Goal: Share content: Share content

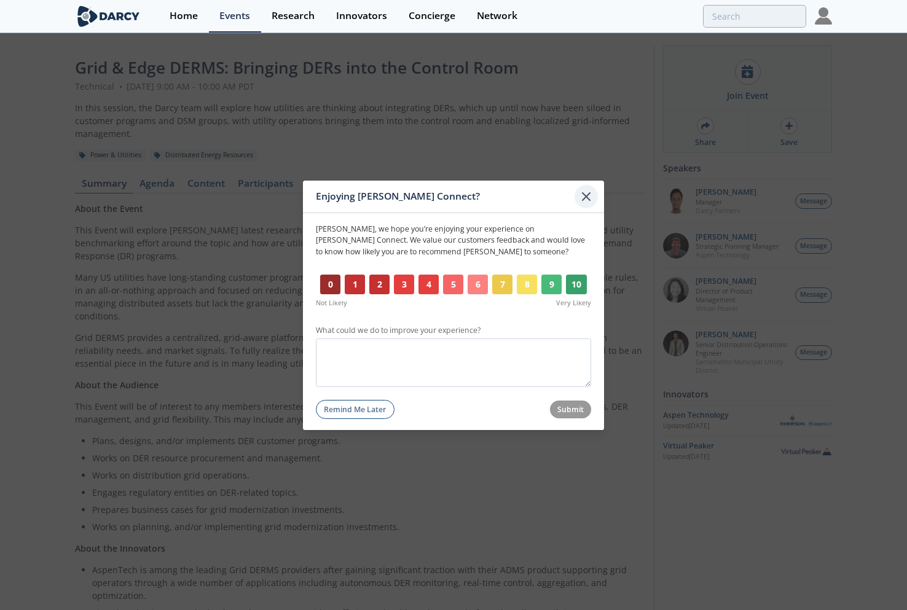
click at [591, 197] on icon at bounding box center [586, 196] width 15 height 15
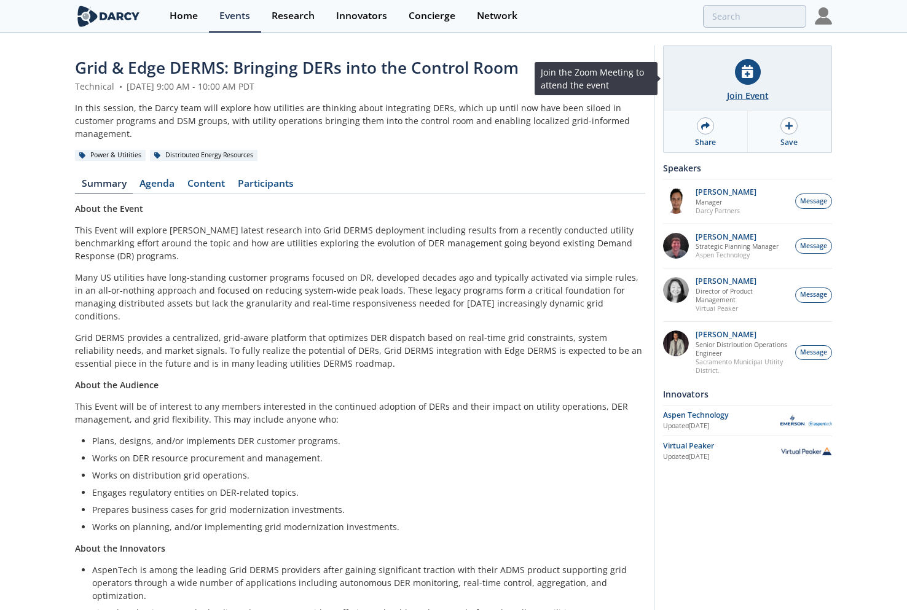
click at [732, 77] on div "Join Event" at bounding box center [748, 78] width 168 height 65
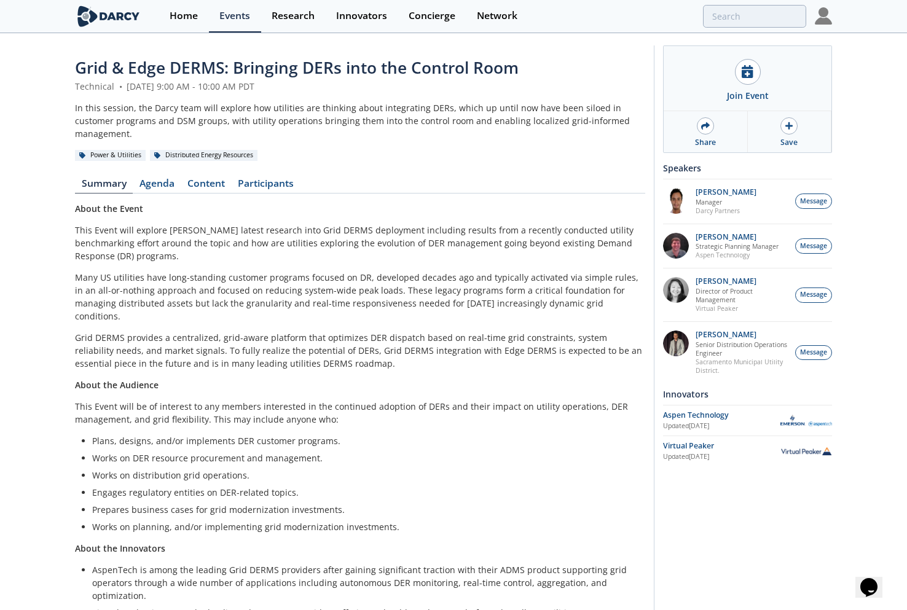
scroll to position [69, 0]
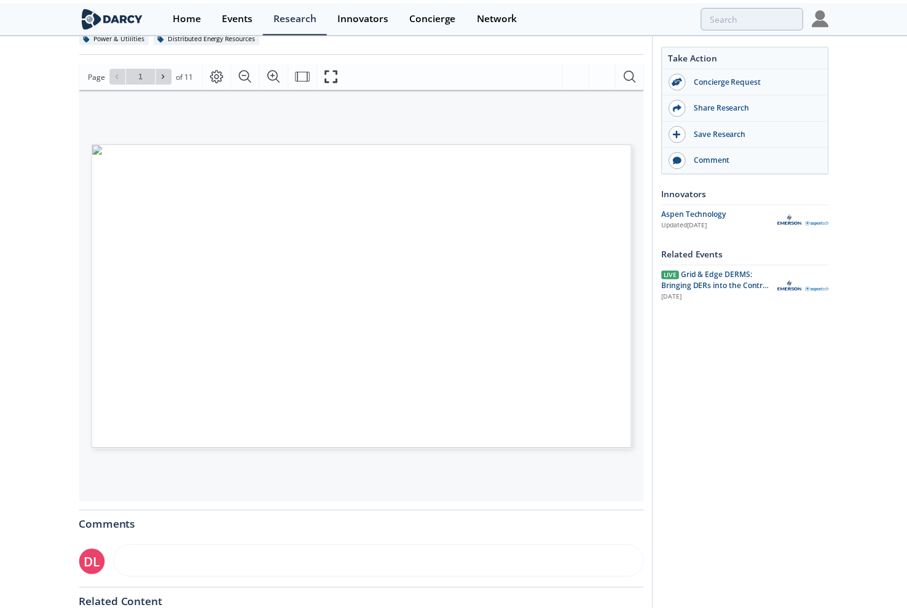
scroll to position [61, 0]
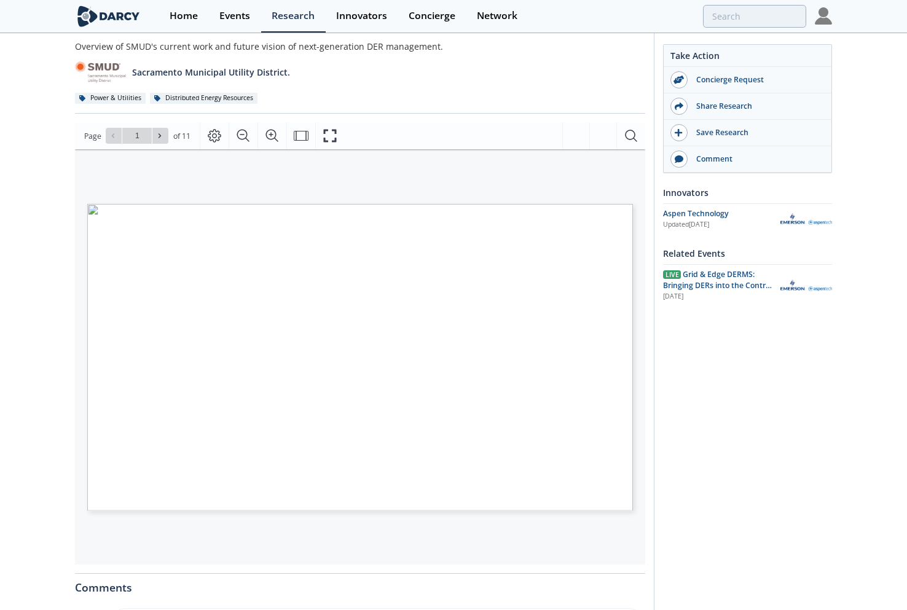
click at [682, 424] on div "Take Action Concierge Request Share Research Save Research Comment Innovators U…" at bounding box center [743, 403] width 178 height 839
click at [568, 85] on div "Overview of SMUD's current work and future vision of next-generation DER manage…" at bounding box center [360, 72] width 570 height 65
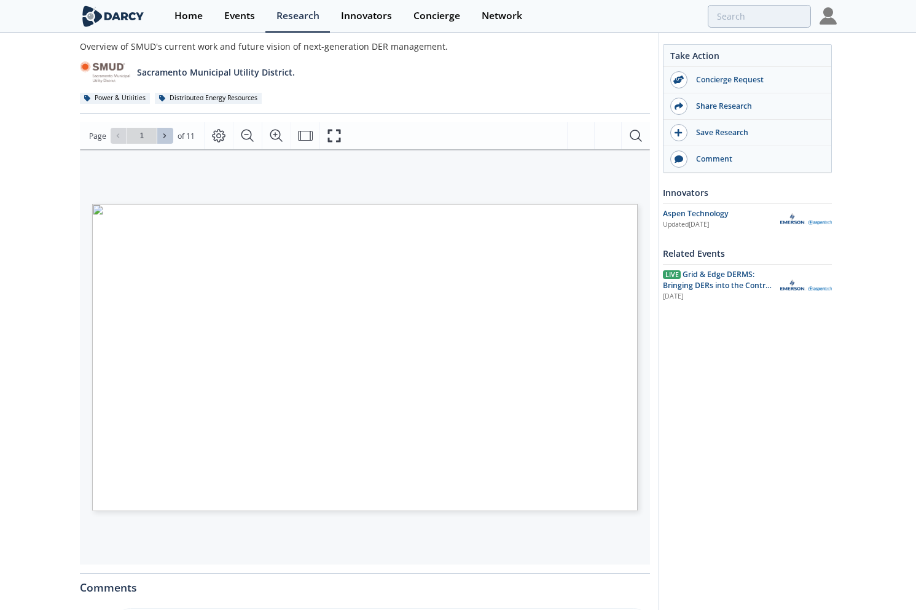
click at [162, 143] on button at bounding box center [165, 136] width 16 height 16
type input "2"
click at [162, 140] on span at bounding box center [165, 136] width 9 height 9
type input "3"
click at [163, 139] on icon at bounding box center [164, 135] width 7 height 7
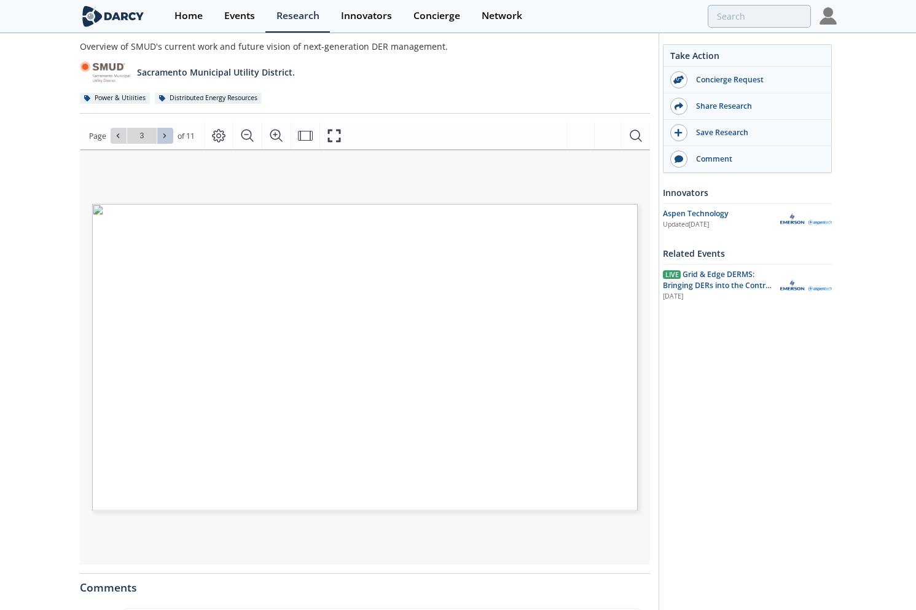
type input "4"
click at [163, 139] on icon at bounding box center [164, 135] width 7 height 7
type input "5"
click at [163, 139] on icon at bounding box center [164, 135] width 7 height 7
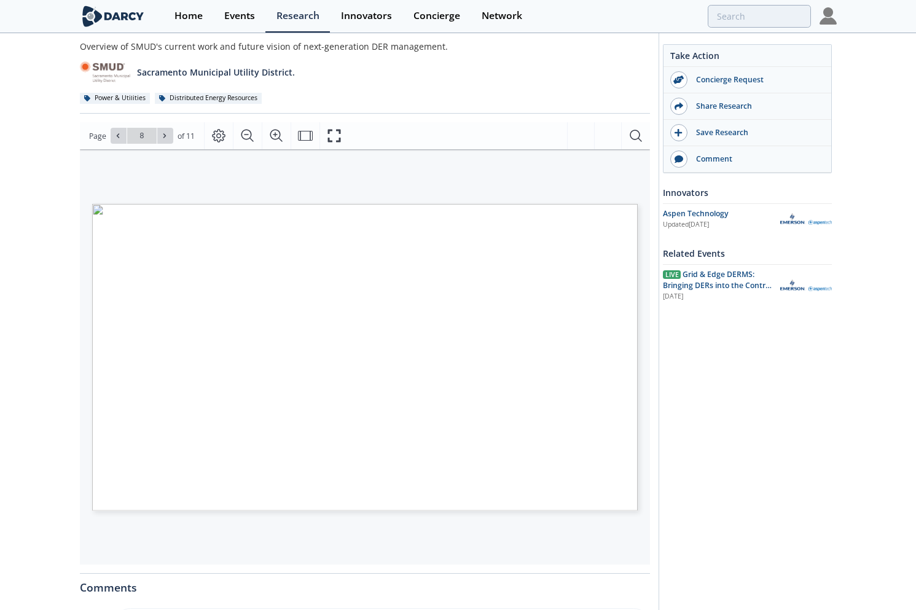
click at [163, 139] on icon at bounding box center [164, 135] width 7 height 7
click at [119, 130] on button at bounding box center [119, 136] width 16 height 16
click at [119, 131] on button at bounding box center [119, 136] width 16 height 16
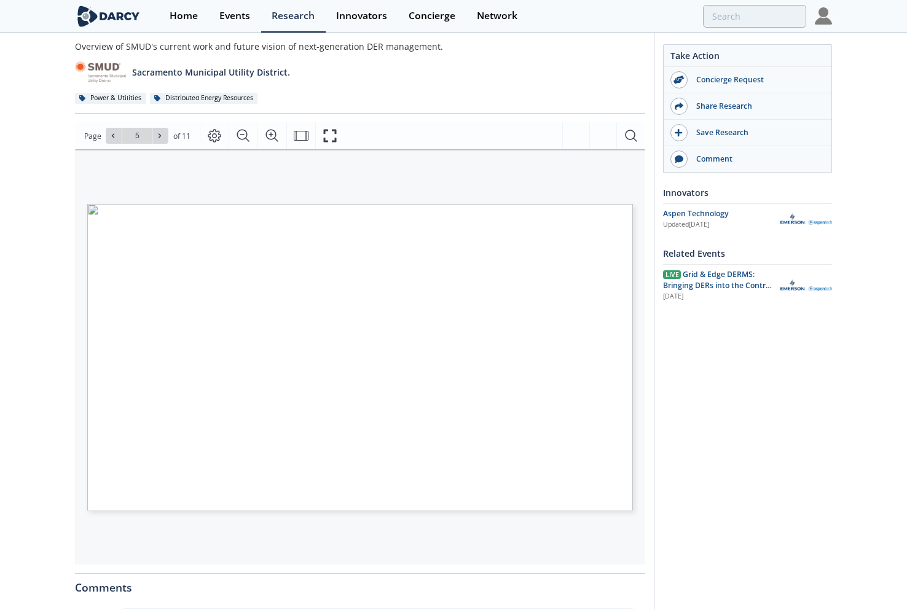
click at [747, 423] on div "Take Action Concierge Request Share Research Save Research Comment Innovators U…" at bounding box center [743, 403] width 178 height 839
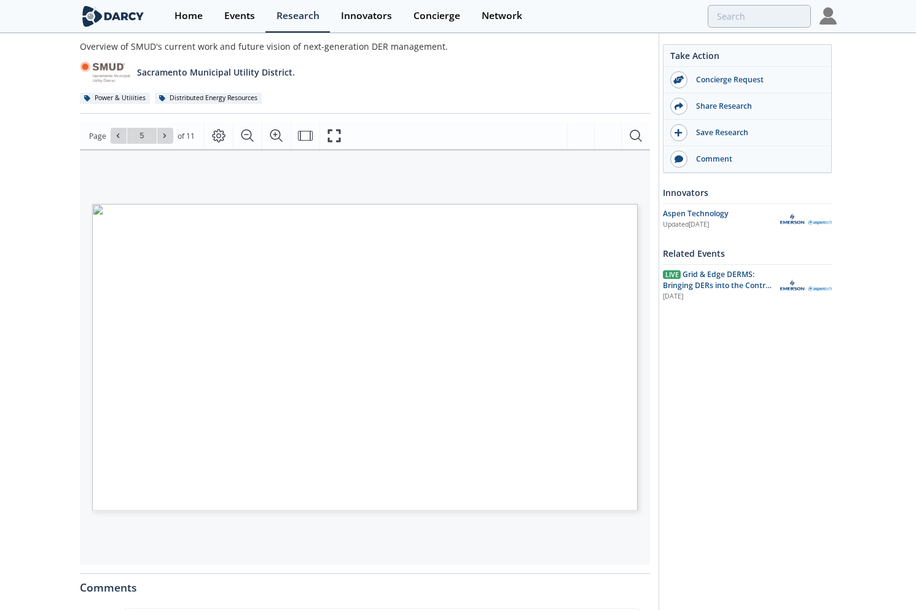
click at [364, 183] on div "Existing and Future Functionalities Phases Phases 1-3 Phase 4 Phase 5 Dates [DA…" at bounding box center [359, 309] width 558 height 320
drag, startPoint x: 445, startPoint y: 280, endPoint x: 551, endPoint y: 173, distance: 150.8
click at [551, 173] on div "DERMS Functionality DERMS Phase 3: Market / Economic Benefits- 2023 • • Flex Gr…" at bounding box center [359, 309] width 558 height 320
click at [213, 137] on icon "Page Layout" at bounding box center [220, 137] width 14 height 14
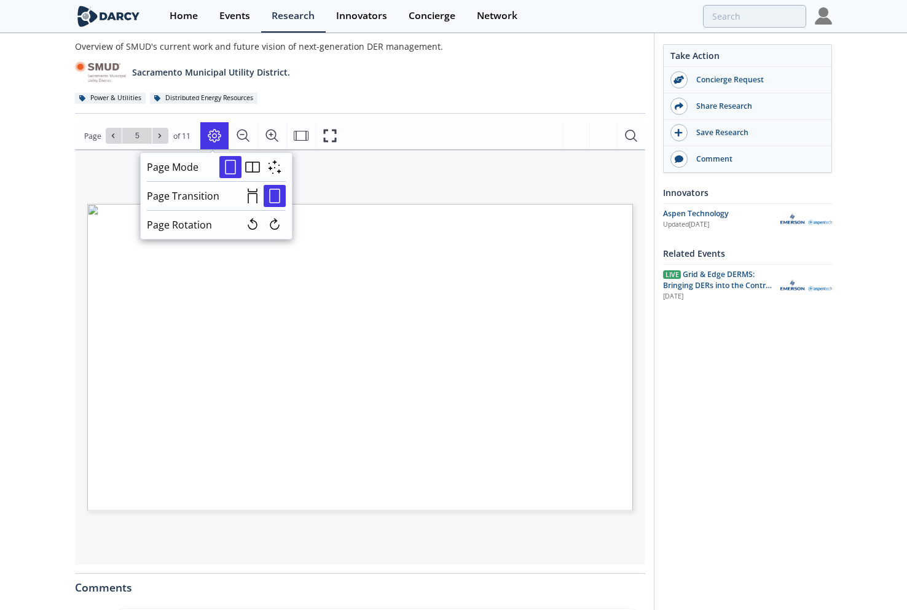
click at [57, 186] on div "Sacramento Municipal Utility District. - Grid & Edge DERMS Other • Updated [DAT…" at bounding box center [453, 406] width 907 height 867
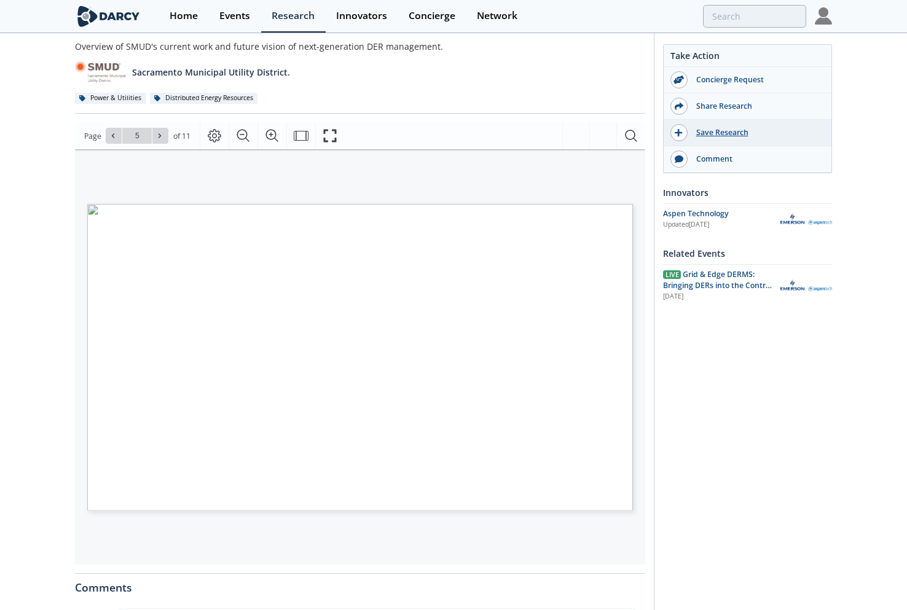
click at [718, 130] on div "Save Research" at bounding box center [757, 132] width 138 height 11
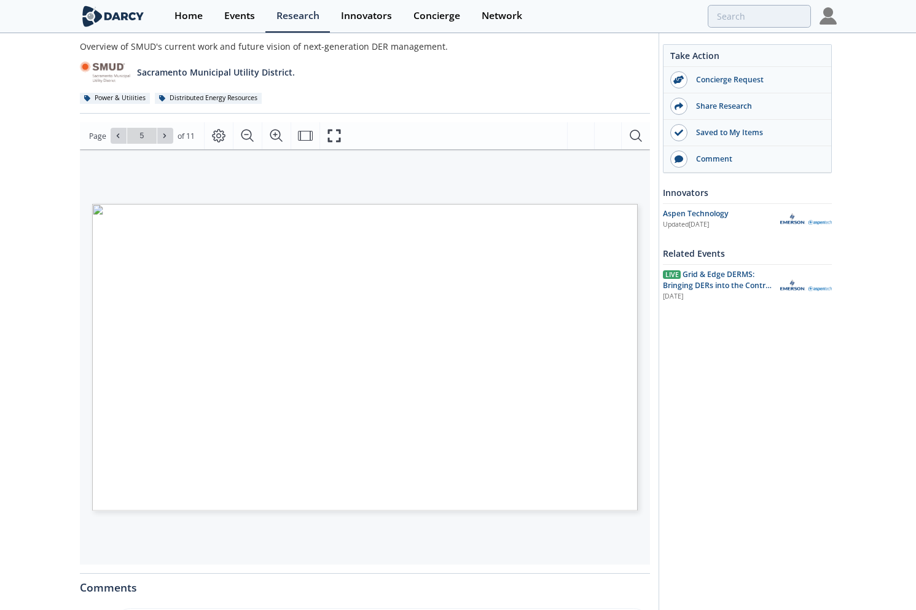
click at [216, 183] on div "Existing and Future Functionalities Phases Phases 1-3 Phase 4 Phase 5 Dates [DA…" at bounding box center [359, 309] width 558 height 320
click at [218, 205] on div "DERMS Functionality DERMS Phase 3: Market / Economic Benefits- 2023 • • Flex Gr…" at bounding box center [344, 346] width 505 height 284
click at [163, 302] on span "Page 4" at bounding box center [536, 568] width 847 height 565
click at [507, 274] on span "Page 4" at bounding box center [537, 514] width 847 height 565
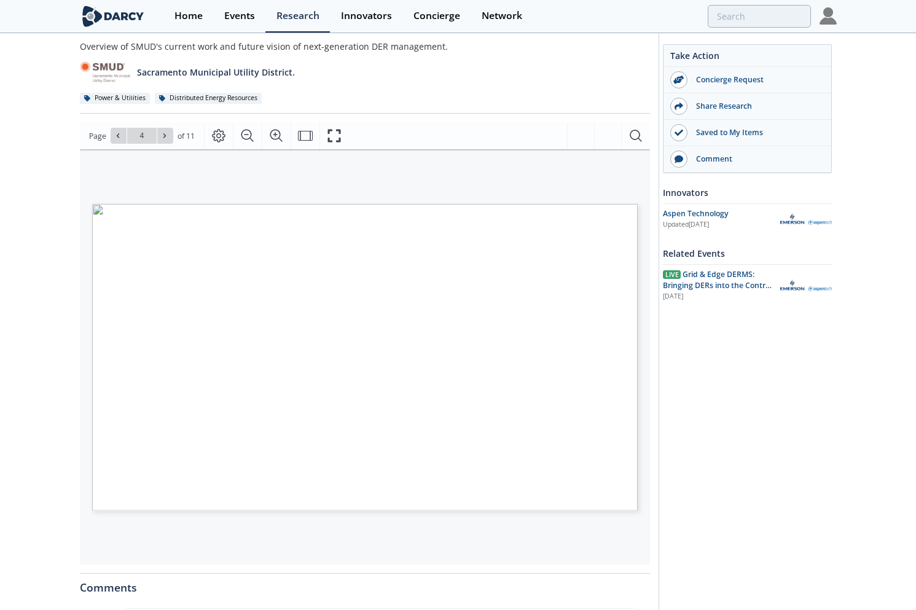
click at [607, 291] on span "Page 4" at bounding box center [536, 568] width 847 height 565
click at [254, 311] on span "Page 4" at bounding box center [548, 590] width 847 height 565
click at [344, 204] on span "DERMS Functionality DERMS Phase 3: Market / Economic Benefits- 2023 • • Flex Gr…" at bounding box center [344, 204] width 0 height 0
drag, startPoint x: 144, startPoint y: 300, endPoint x: 123, endPoint y: 216, distance: 87.3
click at [125, 262] on span "Page 4" at bounding box center [537, 514] width 847 height 565
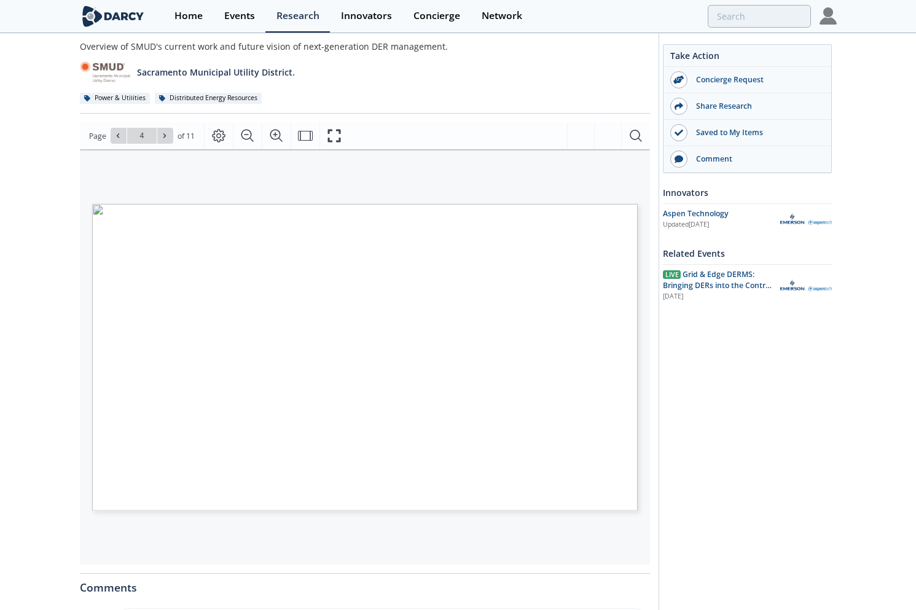
click at [123, 191] on div "DERMS Functionality DERMS Phase 3: Market / Economic Benefits- 2023 • • Flex Gr…" at bounding box center [359, 309] width 558 height 320
click at [252, 195] on div "DERMS Functionality DERMS Phase 2: Localized Benefits • Alarming/Events for DER…" at bounding box center [359, 309] width 558 height 320
click at [139, 168] on div "DERMS Functionality DERMS Phase 2: Localized Benefits • Alarming/Events for DER…" at bounding box center [359, 309] width 558 height 320
click at [124, 170] on div "DERMS Functionality DERMS Phase 1 (go-live with ADMS): Visibility and Control •…" at bounding box center [359, 309] width 558 height 320
type input "1"
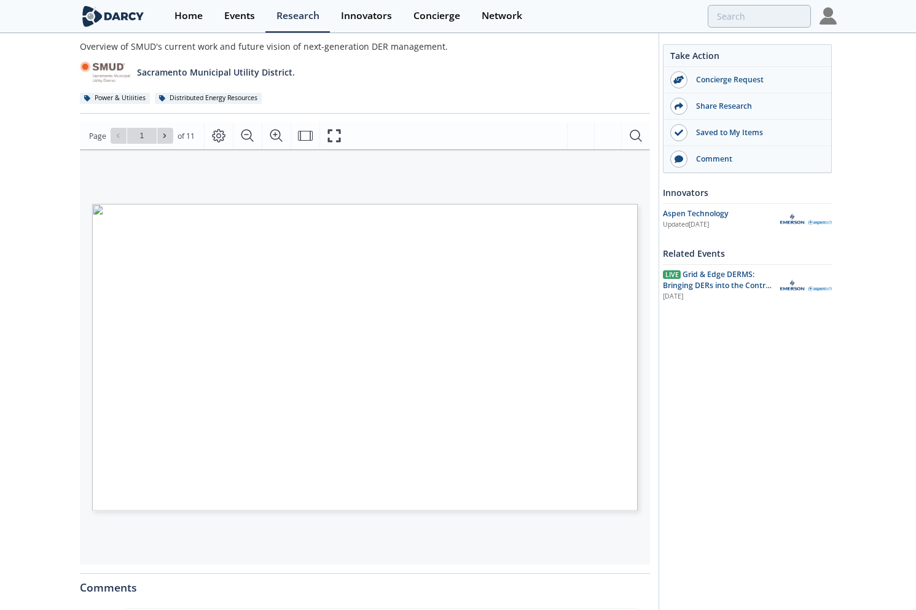
click at [124, 170] on div "SMUD’s DERMS Journey [PERSON_NAME] Partners Virtual Event [DATE] DERMS Function…" at bounding box center [359, 309] width 558 height 320
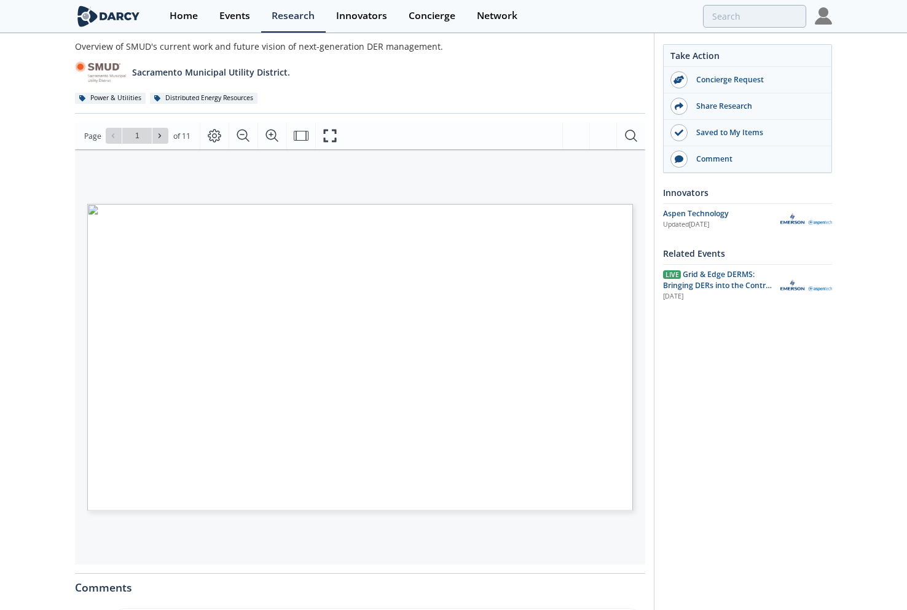
drag, startPoint x: 232, startPoint y: 387, endPoint x: 684, endPoint y: 462, distance: 458.5
click at [684, 462] on div "Take Action Concierge Request Share Research Saved to My Items Comment Innovato…" at bounding box center [743, 403] width 178 height 839
click at [702, 570] on div "Take Action Concierge Request Share Research Saved to My Items Comment Innovato…" at bounding box center [743, 403] width 178 height 839
click at [819, 18] on img at bounding box center [823, 15] width 17 height 17
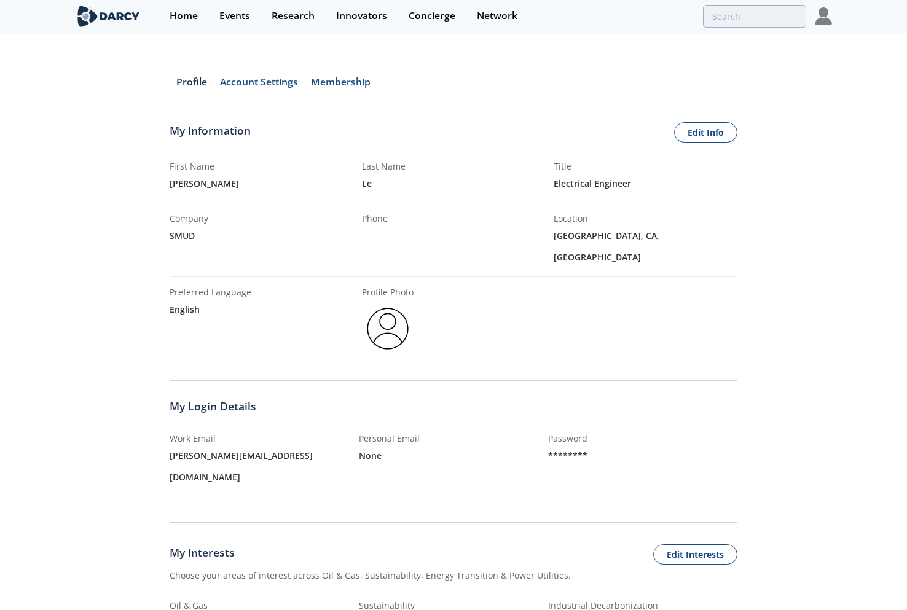
click at [360, 79] on link "Membership" at bounding box center [340, 84] width 73 height 15
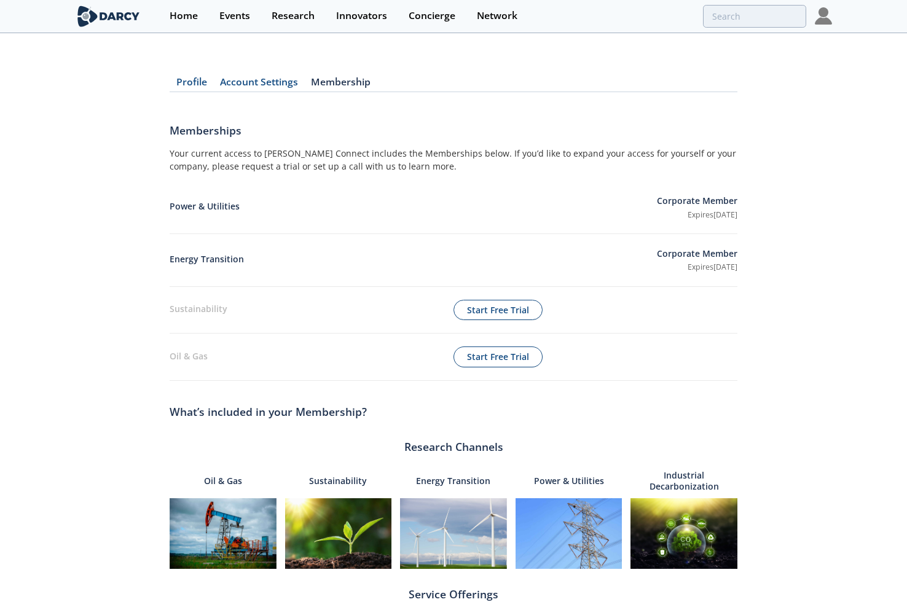
click at [821, 13] on img at bounding box center [823, 15] width 17 height 17
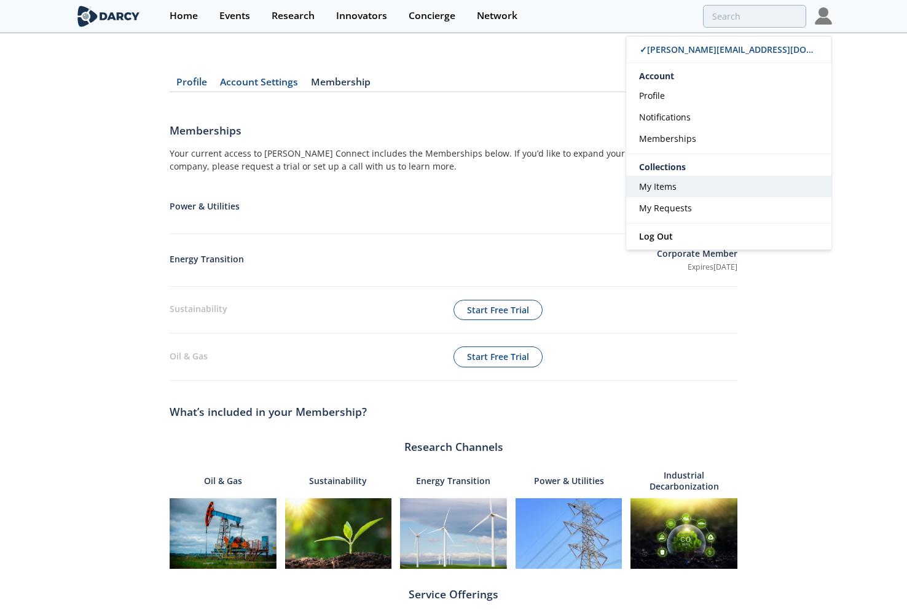
click at [654, 181] on span "My Items" at bounding box center [657, 187] width 37 height 12
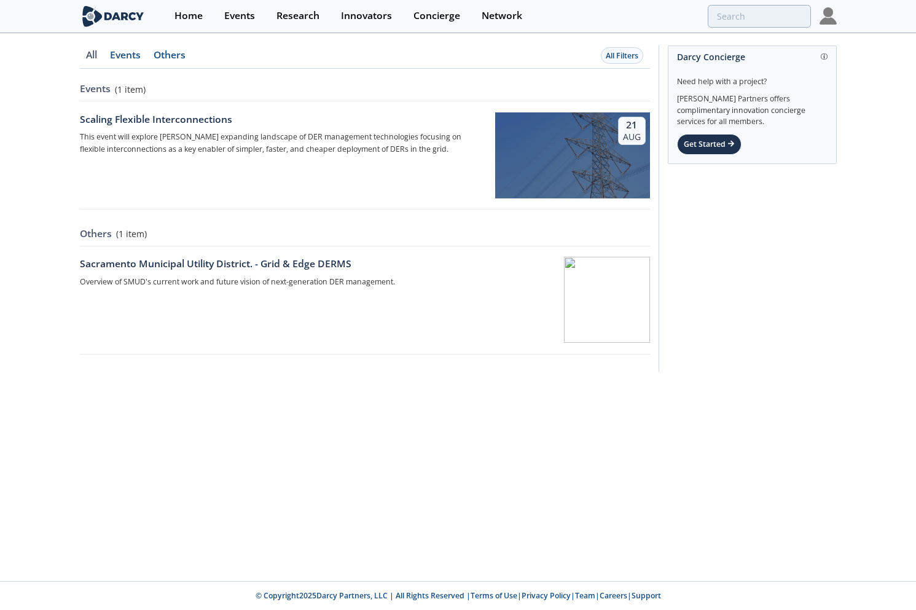
click at [85, 427] on div "All Events Others All Filters Events ( 1 item ) Scaling Flexible Interconnectio…" at bounding box center [458, 307] width 916 height 547
click at [170, 257] on h4 "Sacramento Municipal Utility District. - Grid & Edge DERMS" at bounding box center [283, 264] width 407 height 15
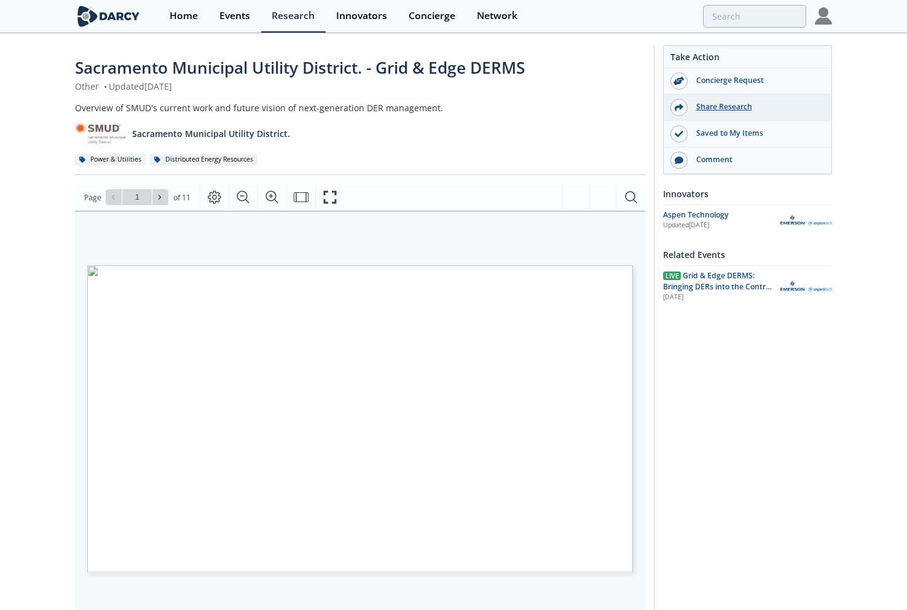
click at [715, 106] on div "Share Research" at bounding box center [757, 106] width 138 height 11
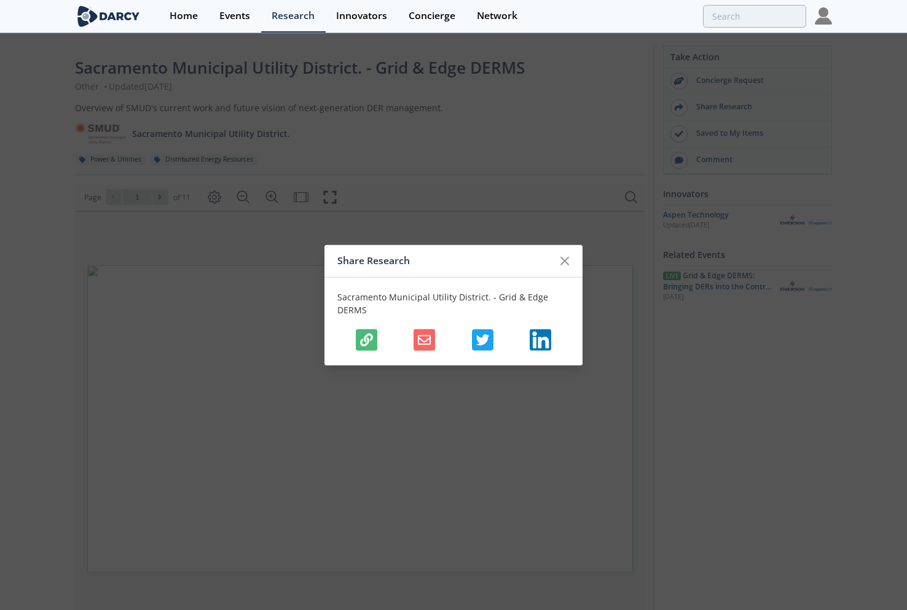
click at [418, 336] on icon "button" at bounding box center [424, 339] width 13 height 13
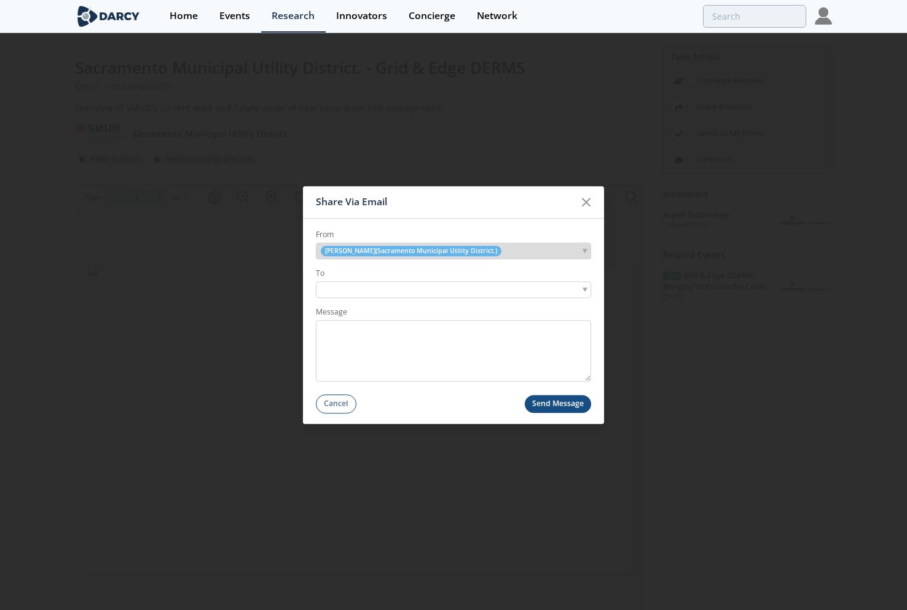
click at [380, 289] on input "search" at bounding box center [361, 289] width 85 height 13
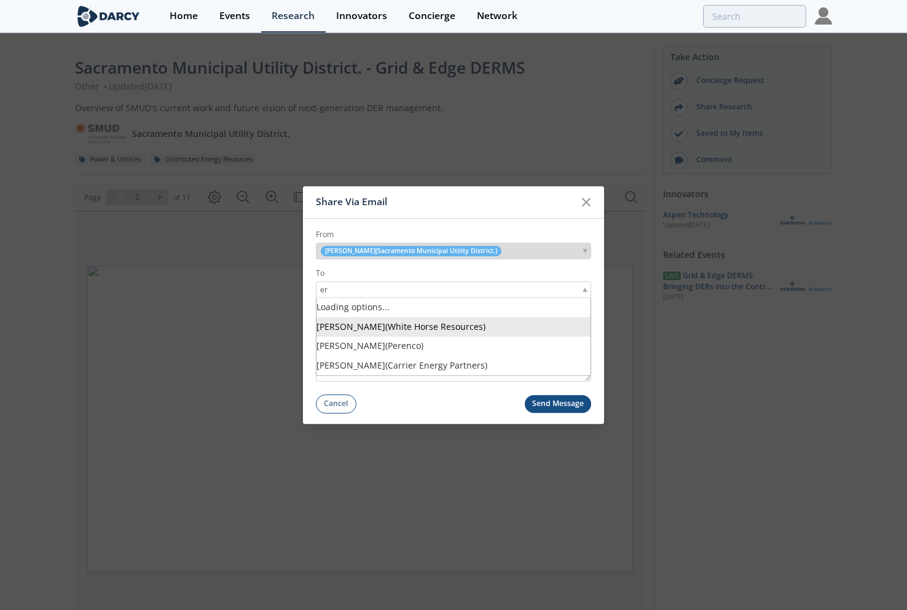
type input "e"
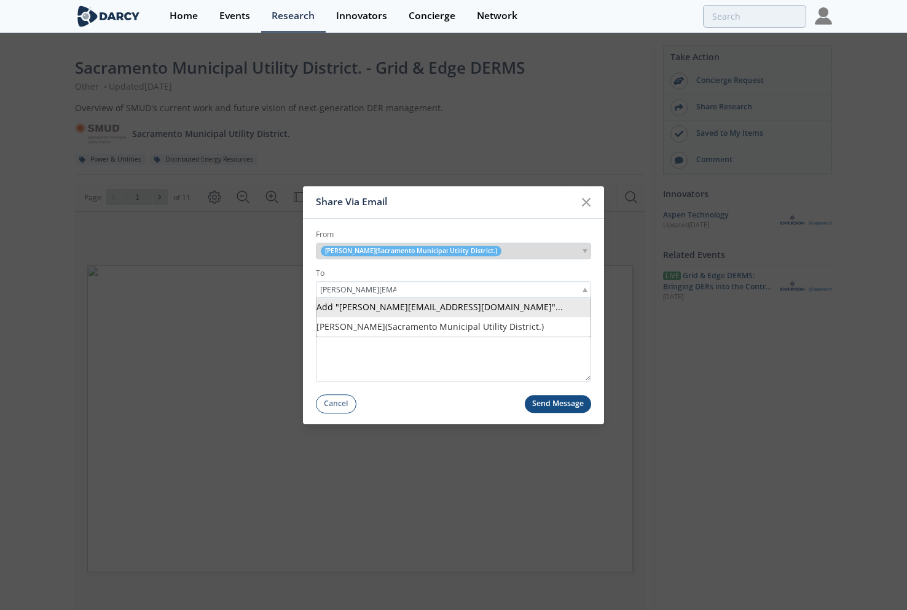
type input "[PERSON_NAME][EMAIL_ADDRESS][DOMAIN_NAME]"
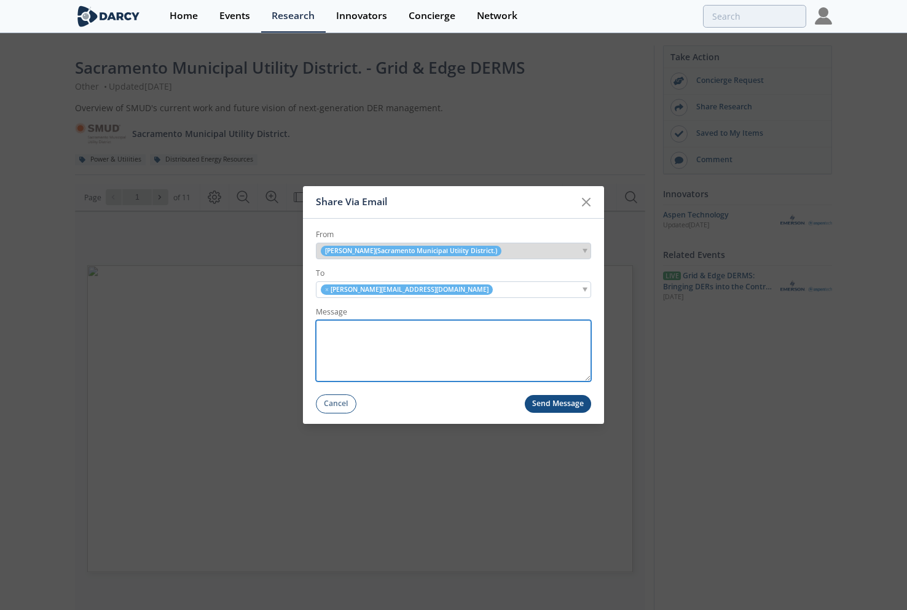
click at [358, 326] on textarea "Message" at bounding box center [453, 350] width 275 height 61
type textarea "testing"
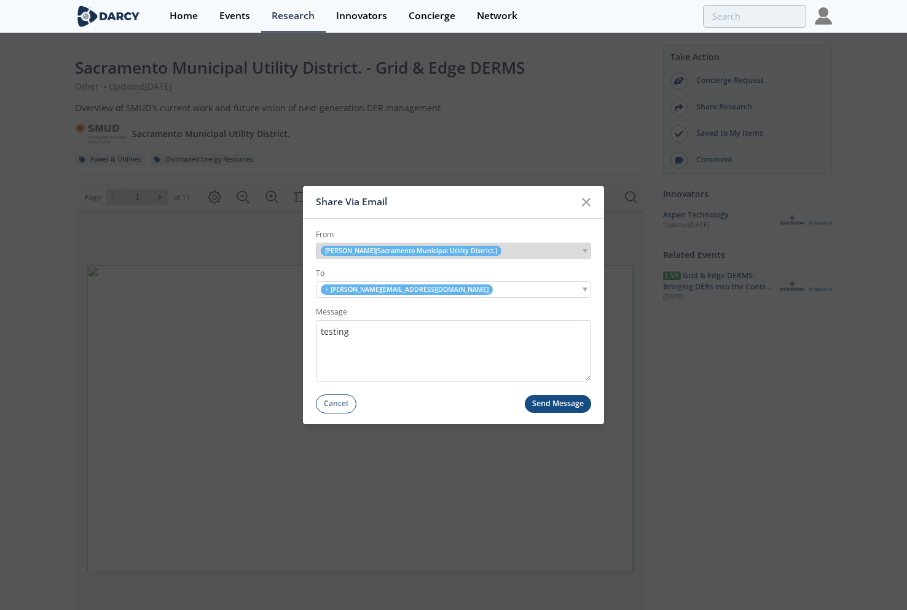
click at [568, 396] on button "Send Message" at bounding box center [558, 404] width 67 height 18
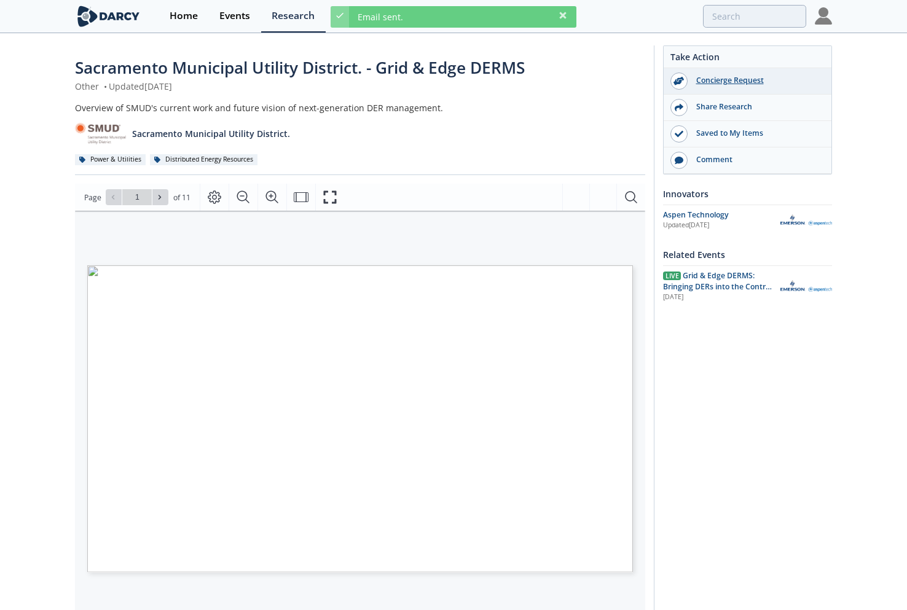
click at [717, 88] on div "Concierge Request" at bounding box center [748, 81] width 168 height 26
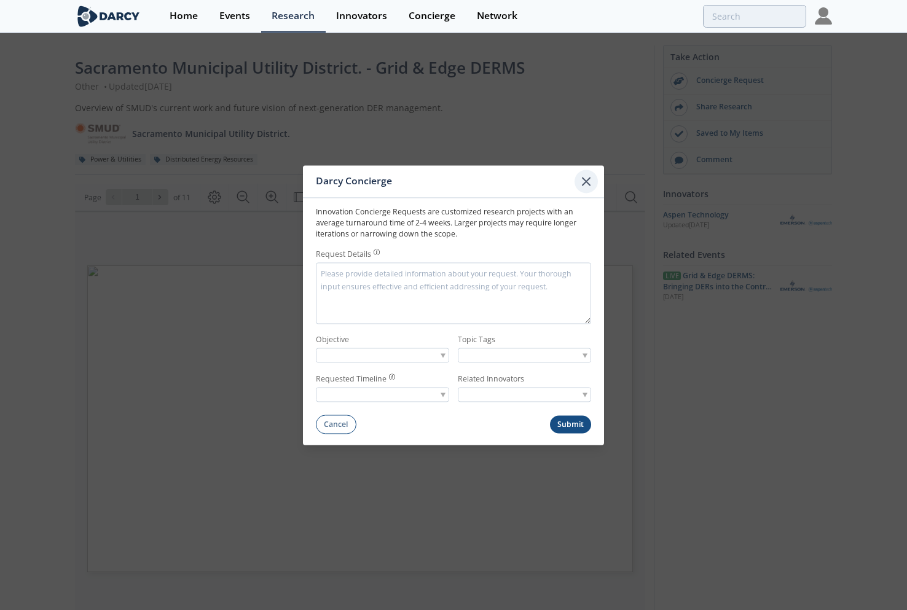
click at [590, 179] on icon at bounding box center [586, 181] width 15 height 15
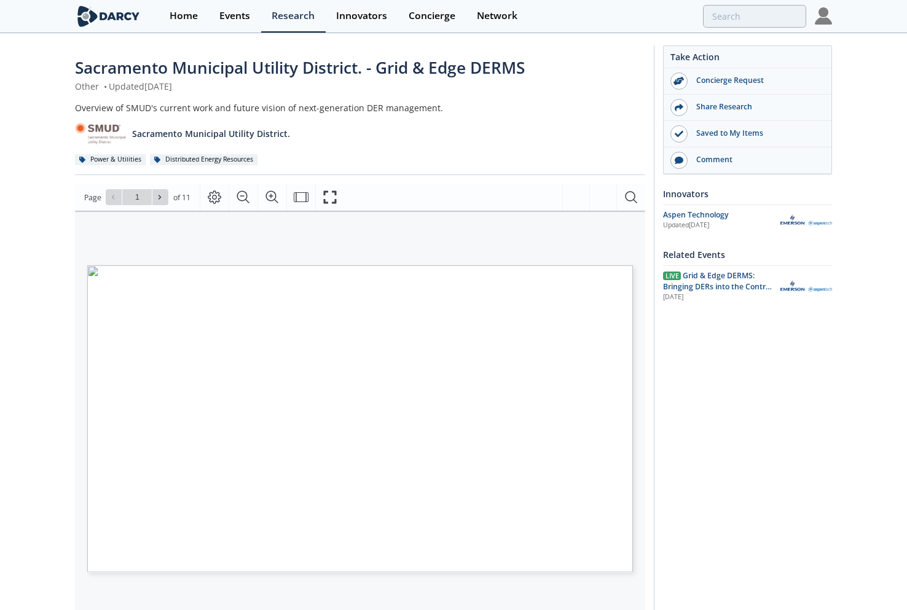
drag, startPoint x: 584, startPoint y: 119, endPoint x: 587, endPoint y: 114, distance: 6.3
click at [587, 114] on div "Overview of SMUD's current work and future vision of next-generation DER manage…" at bounding box center [360, 133] width 570 height 65
click at [745, 599] on div "Take Action Concierge Request Share Research Saved to My Items Comment Innovato…" at bounding box center [743, 464] width 178 height 839
click at [563, 147] on div "Overview of SMUD's current work and future vision of next-generation DER manage…" at bounding box center [360, 133] width 570 height 65
drag, startPoint x: 549, startPoint y: 109, endPoint x: 552, endPoint y: 93, distance: 16.4
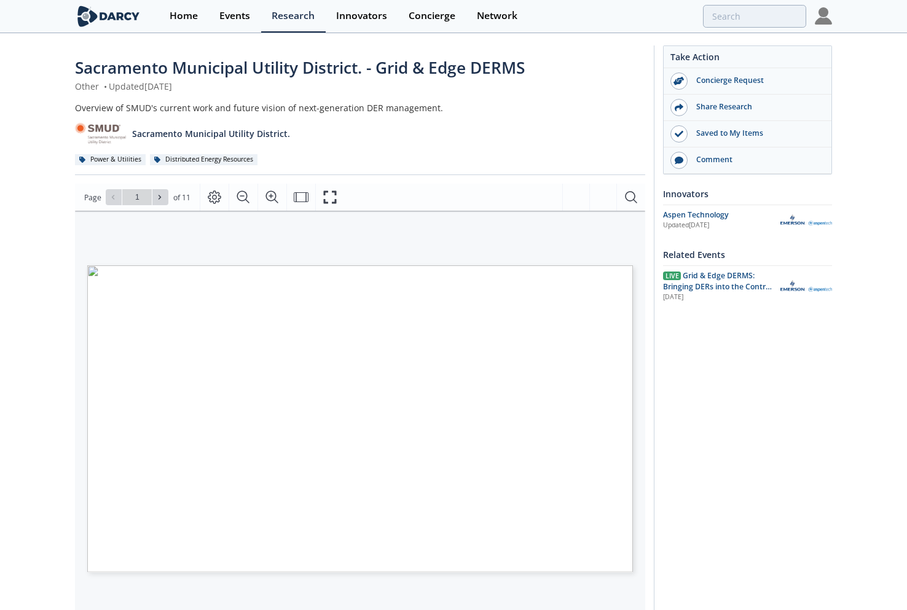
click at [549, 109] on div "Overview of SMUD's current work and future vision of next-generation DER manage…" at bounding box center [360, 107] width 570 height 13
click at [713, 587] on div "Take Action Concierge Request Share Research Saved to My Items Comment Innovato…" at bounding box center [743, 464] width 178 height 839
click at [728, 406] on div "Take Action Concierge Request Share Research Saved to My Items Comment Innovato…" at bounding box center [743, 464] width 178 height 839
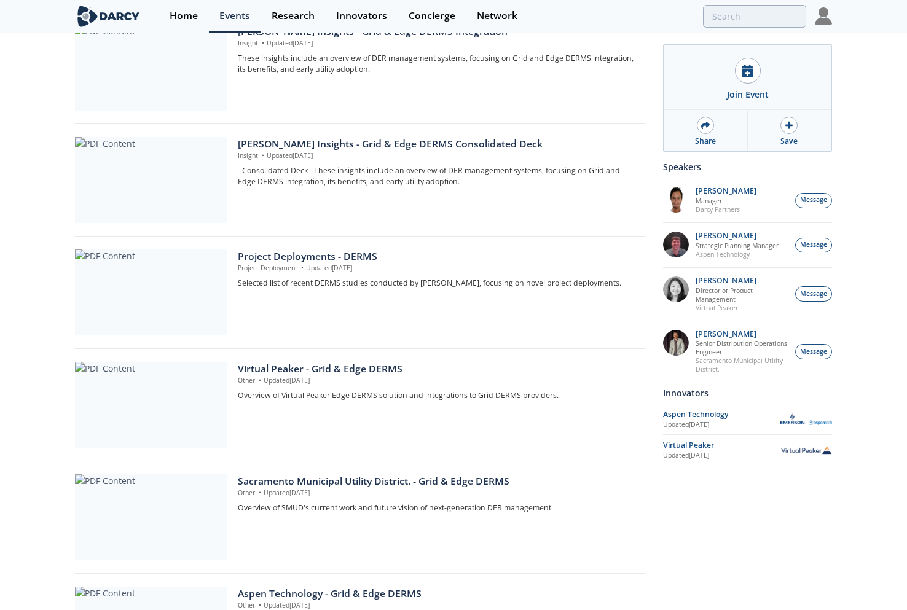
scroll to position [246, 0]
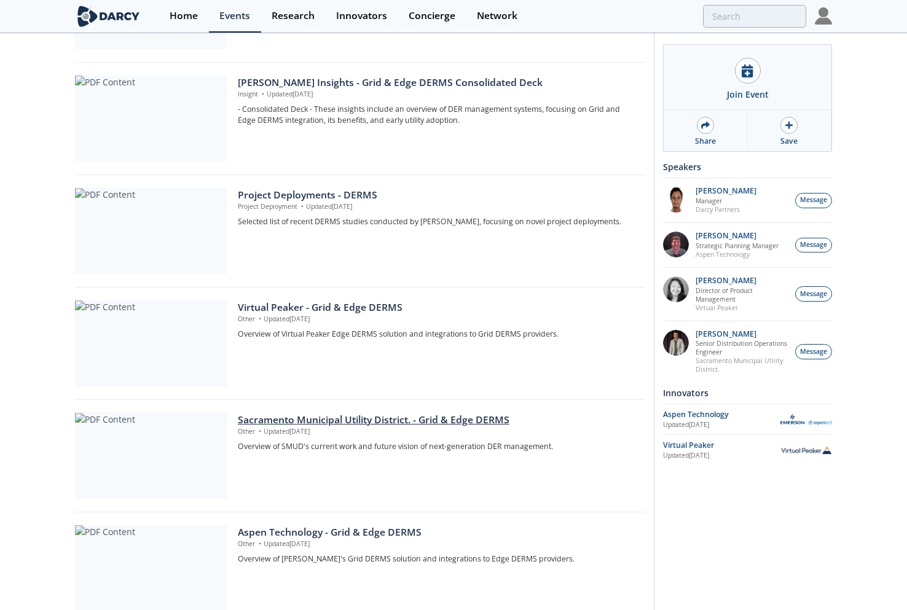
click at [382, 427] on p "Other • Updated Aug 19, 2025" at bounding box center [437, 432] width 399 height 10
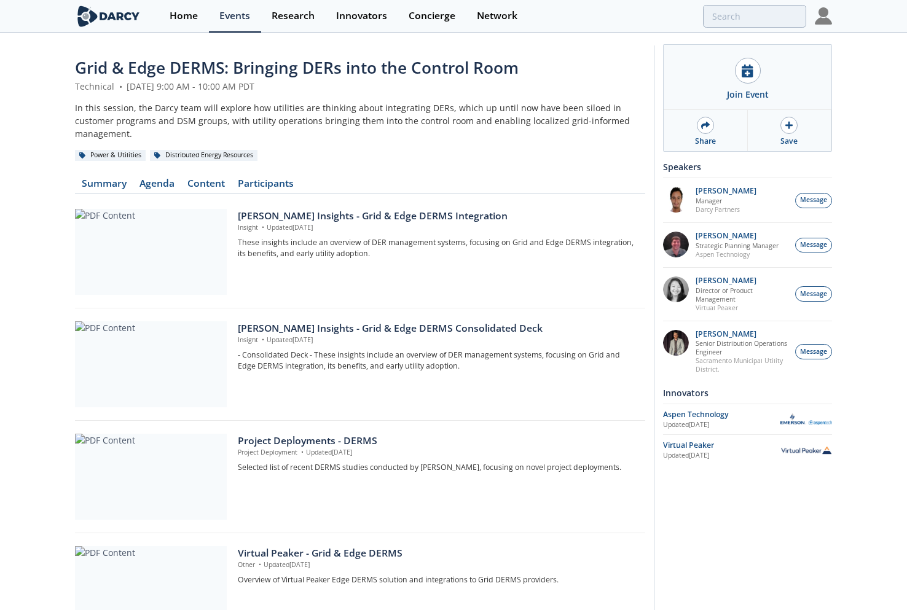
scroll to position [395, 0]
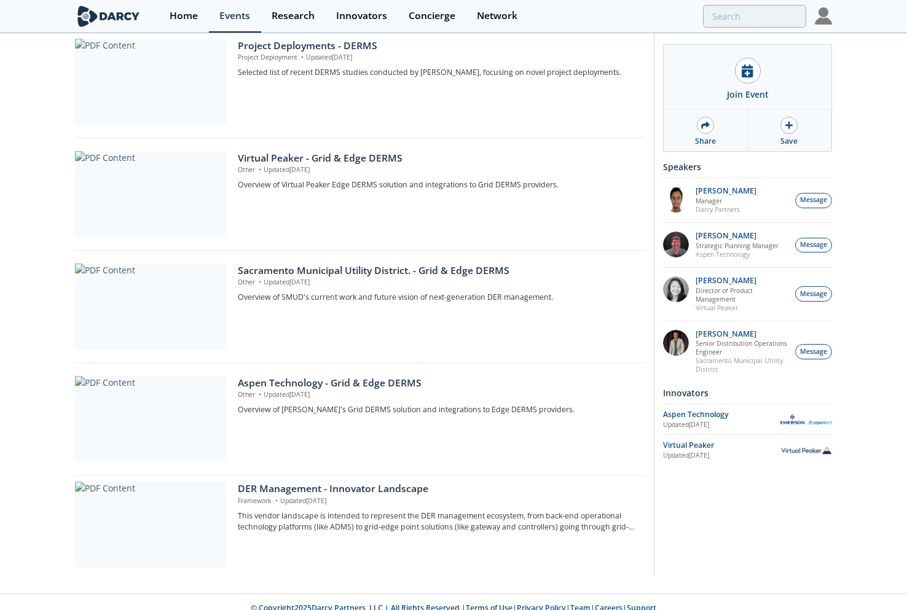
click at [749, 551] on div "Join Event Share Save Join the Zoom Meeting to attend the event Speakers Franci…" at bounding box center [743, 113] width 178 height 927
click at [817, 569] on div "Grid & Edge DERMS: Bringing DERs into the Control Room Technical • August 21, 2…" at bounding box center [453, 116] width 907 height 954
click at [425, 264] on div "Sacramento Municipal Utility District. - Grid & Edge DERMS" at bounding box center [437, 271] width 399 height 15
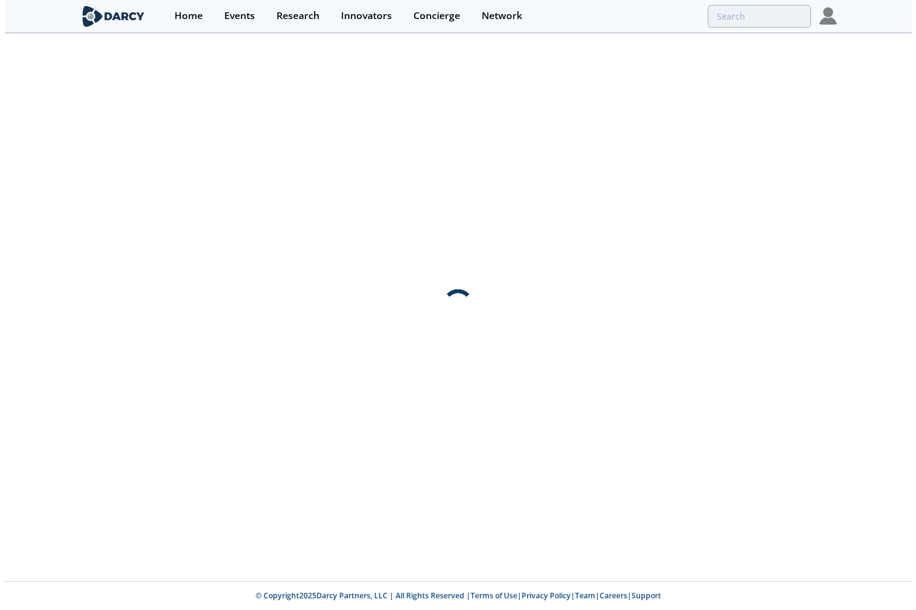
scroll to position [0, 0]
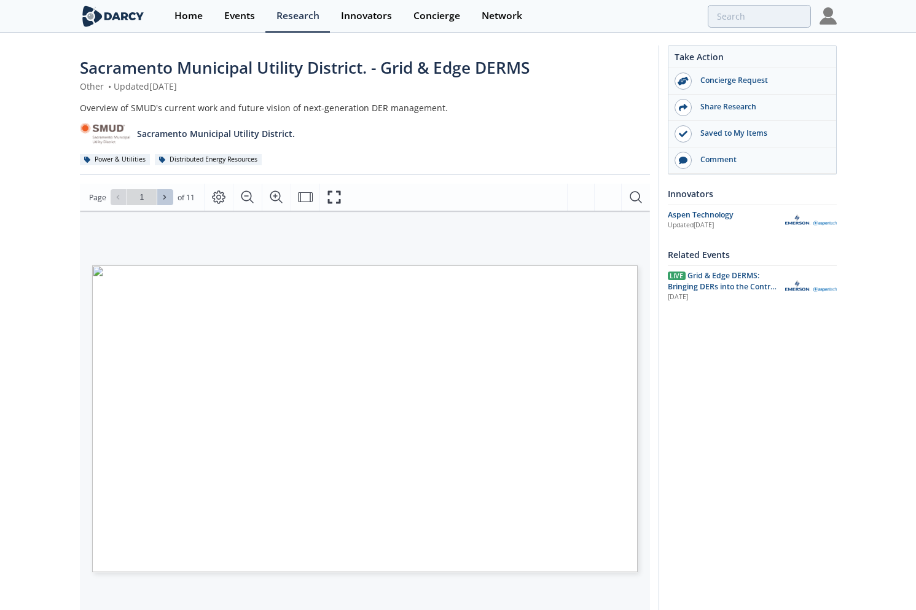
click at [170, 198] on button at bounding box center [165, 197] width 16 height 16
click at [169, 195] on button at bounding box center [165, 197] width 16 height 16
click at [165, 190] on button at bounding box center [165, 197] width 16 height 16
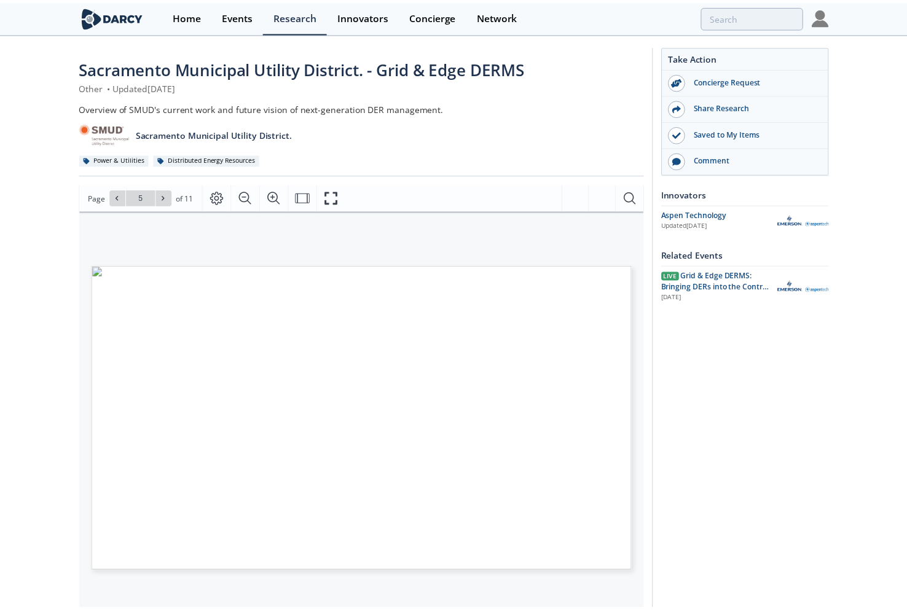
scroll to position [123, 0]
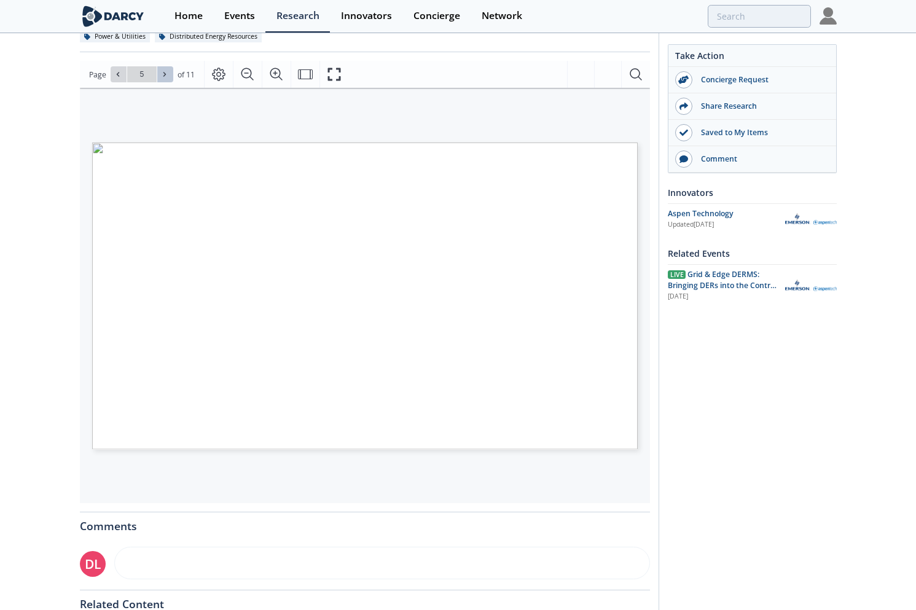
click at [171, 72] on button at bounding box center [165, 74] width 16 height 16
click at [170, 72] on button at bounding box center [165, 74] width 16 height 16
click at [166, 71] on icon at bounding box center [164, 74] width 7 height 7
click at [158, 78] on button at bounding box center [165, 74] width 16 height 16
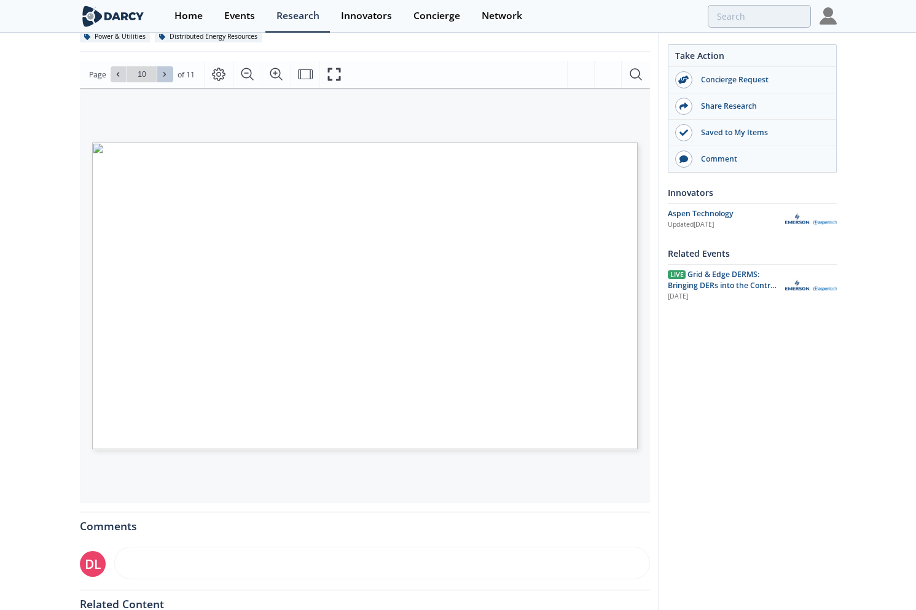
click at [158, 78] on button at bounding box center [165, 74] width 16 height 16
click at [111, 73] on button at bounding box center [119, 74] width 16 height 16
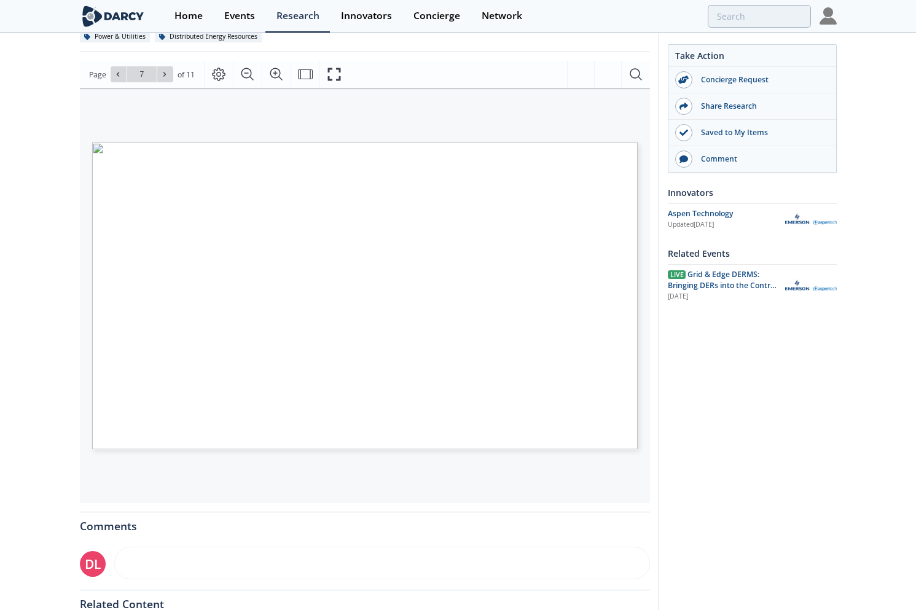
click at [500, 111] on div "OpenADR • Developed oADR implementation guide. • Given to Vendors to guide impl…" at bounding box center [359, 248] width 558 height 320
type input "8"
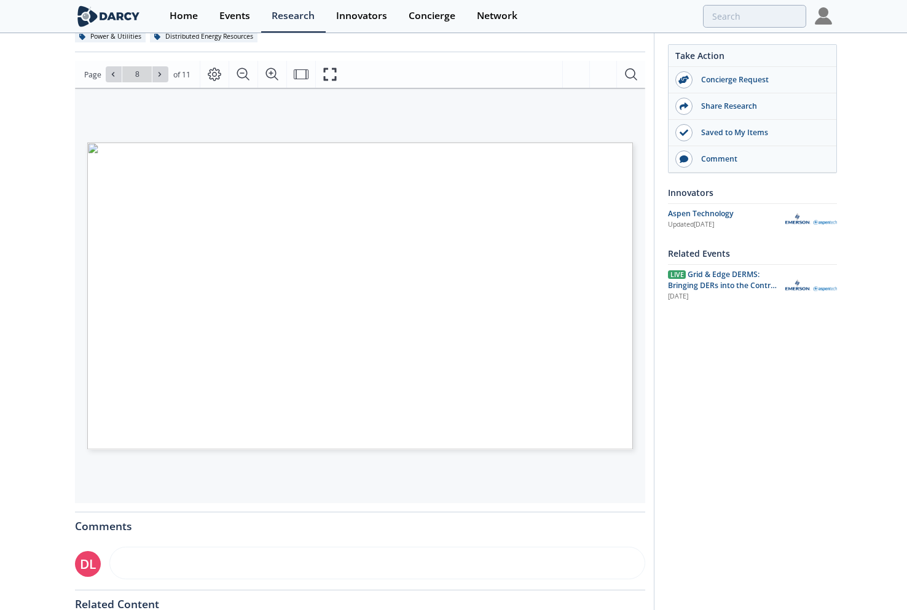
click at [653, 173] on div "Sacramento Municipal Utility District. - Grid & Edge DERMS Other • Updated [DAT…" at bounding box center [453, 337] width 757 height 850
click at [648, 387] on div "Sacramento Municipal Utility District. - Grid & Edge DERMS Other • Updated [DAT…" at bounding box center [453, 337] width 757 height 850
click at [673, 535] on div "Take Action Concierge Request Share Research Saved to My Items Comment Innovato…" at bounding box center [743, 342] width 178 height 839
click at [43, 368] on div "Sacramento Municipal Utility District. - Grid & Edge DERMS Other • Updated [DAT…" at bounding box center [453, 345] width 907 height 867
drag, startPoint x: 731, startPoint y: 452, endPoint x: 725, endPoint y: 403, distance: 49.5
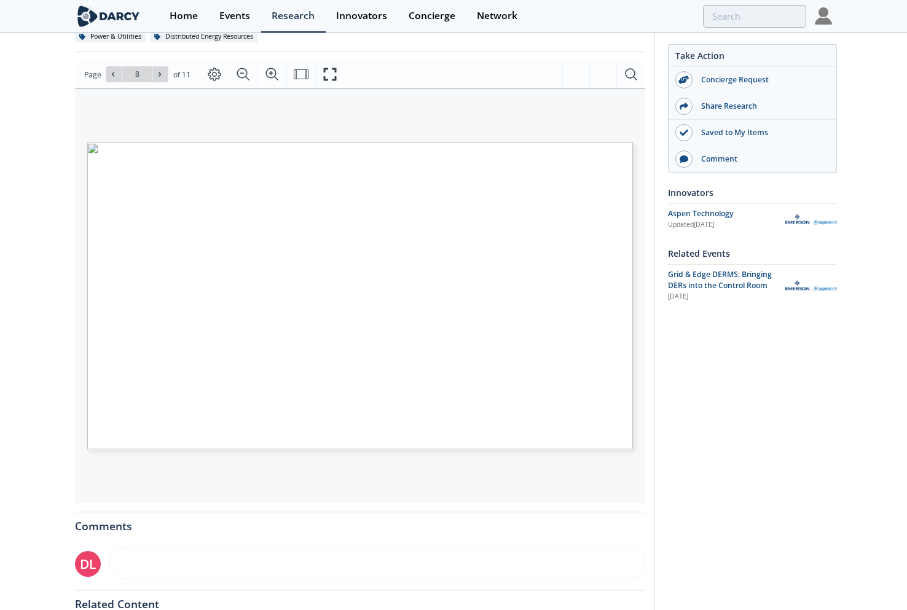
click at [731, 452] on div "Take Action Concierge Request Share Research Saved to My Items Comment Innovato…" at bounding box center [743, 342] width 178 height 839
click at [830, 569] on div "Take Action Concierge Request Share Research Saved to My Items Comment Innovato…" at bounding box center [743, 342] width 178 height 839
